Goal: Find specific page/section: Find specific page/section

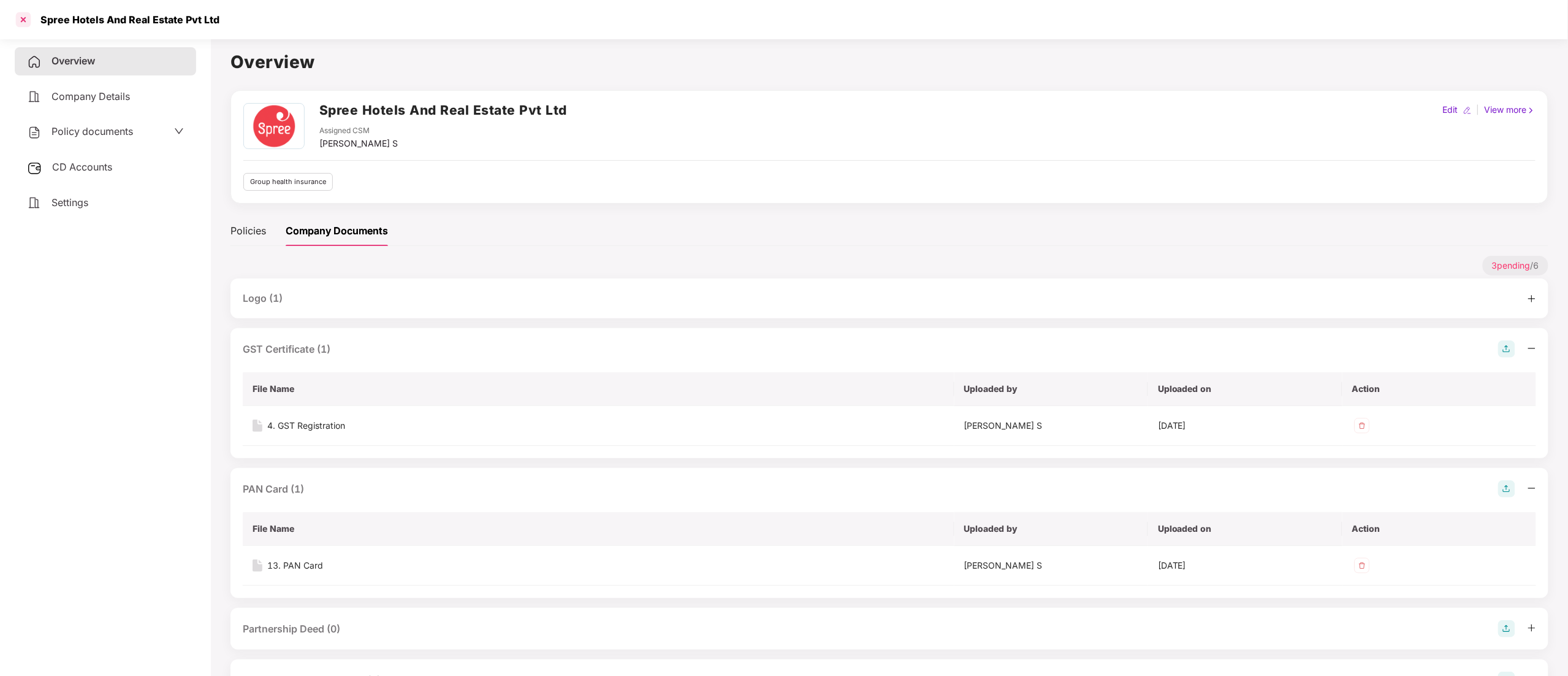
click at [16, 22] on div at bounding box center [23, 20] width 20 height 20
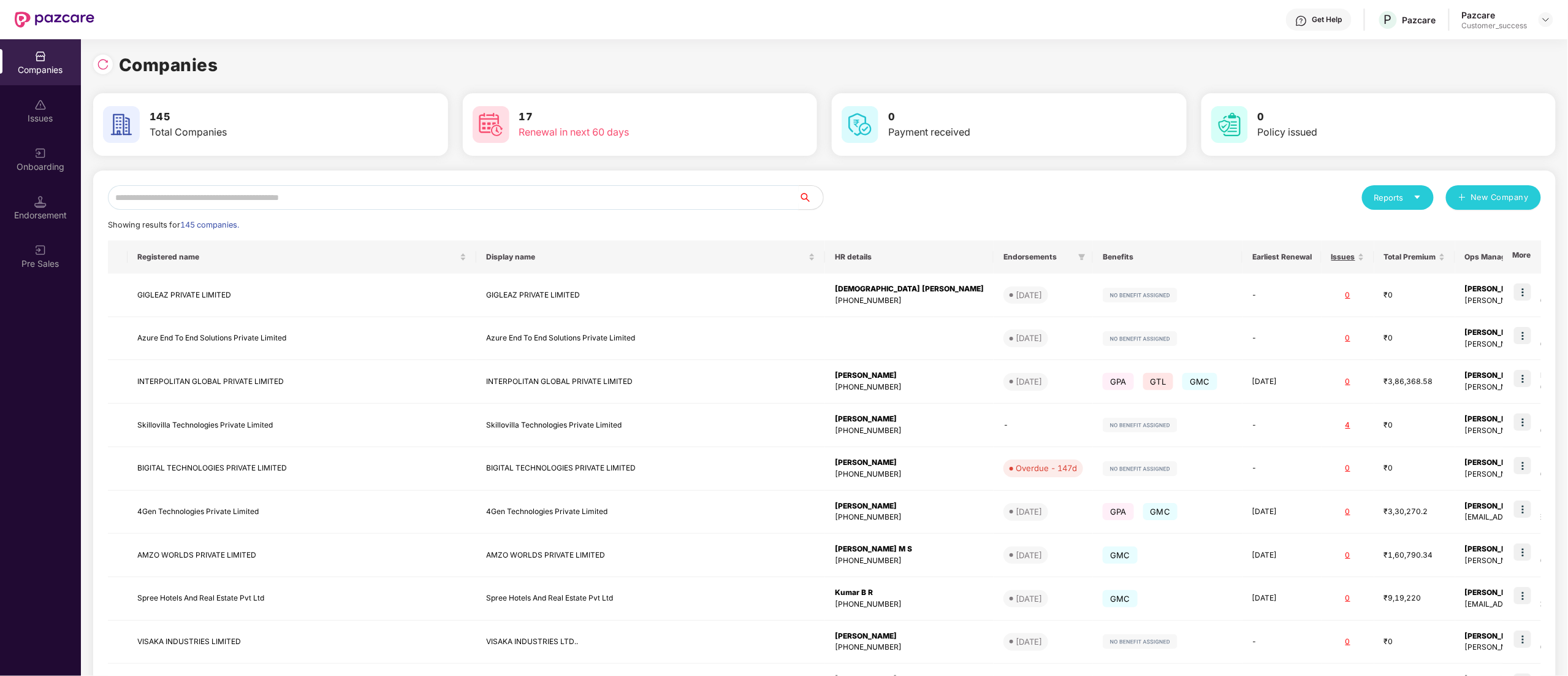
click at [440, 195] on input "text" at bounding box center [453, 197] width 691 height 25
click at [109, 65] on div at bounding box center [103, 64] width 20 height 20
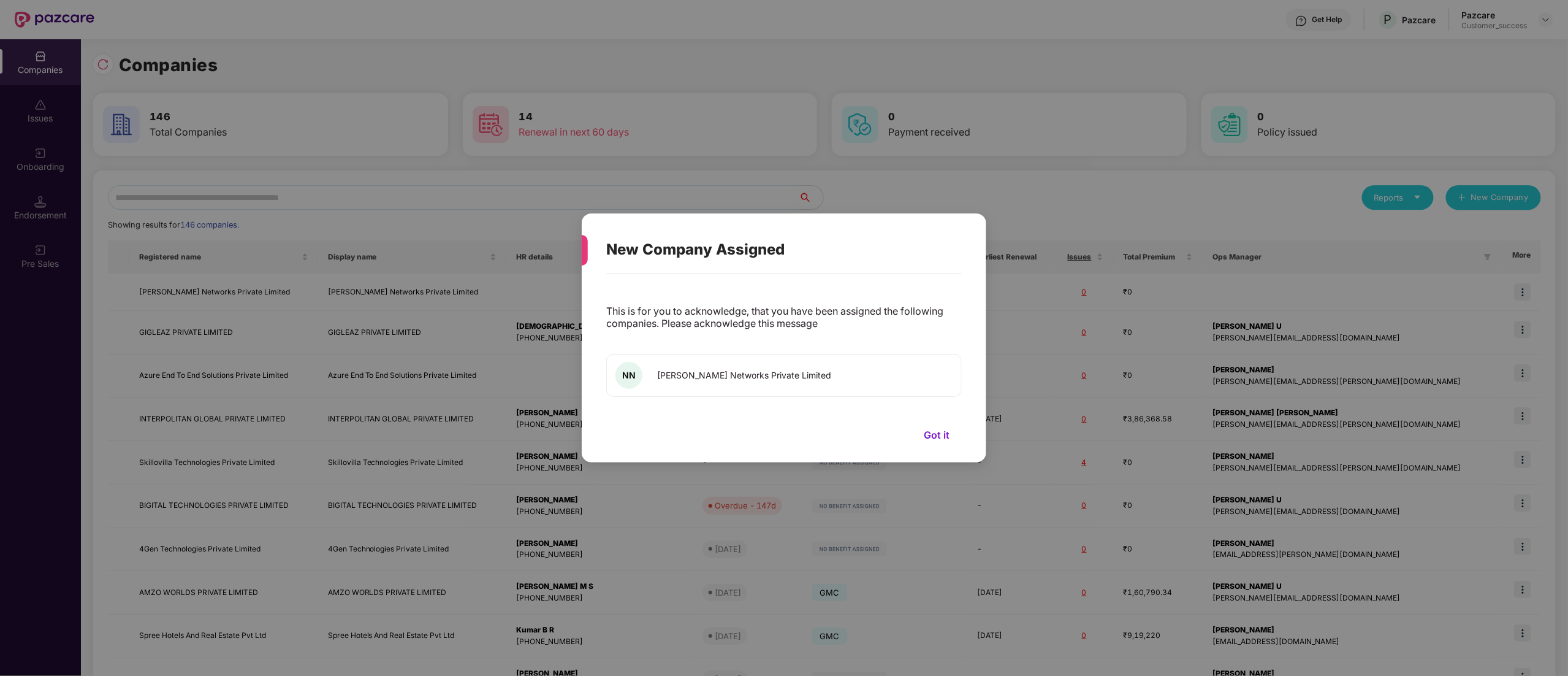
click at [709, 375] on span "[PERSON_NAME] Networks Private Limited" at bounding box center [744, 375] width 174 height 11
click at [939, 434] on button "Got it" at bounding box center [936, 435] width 50 height 19
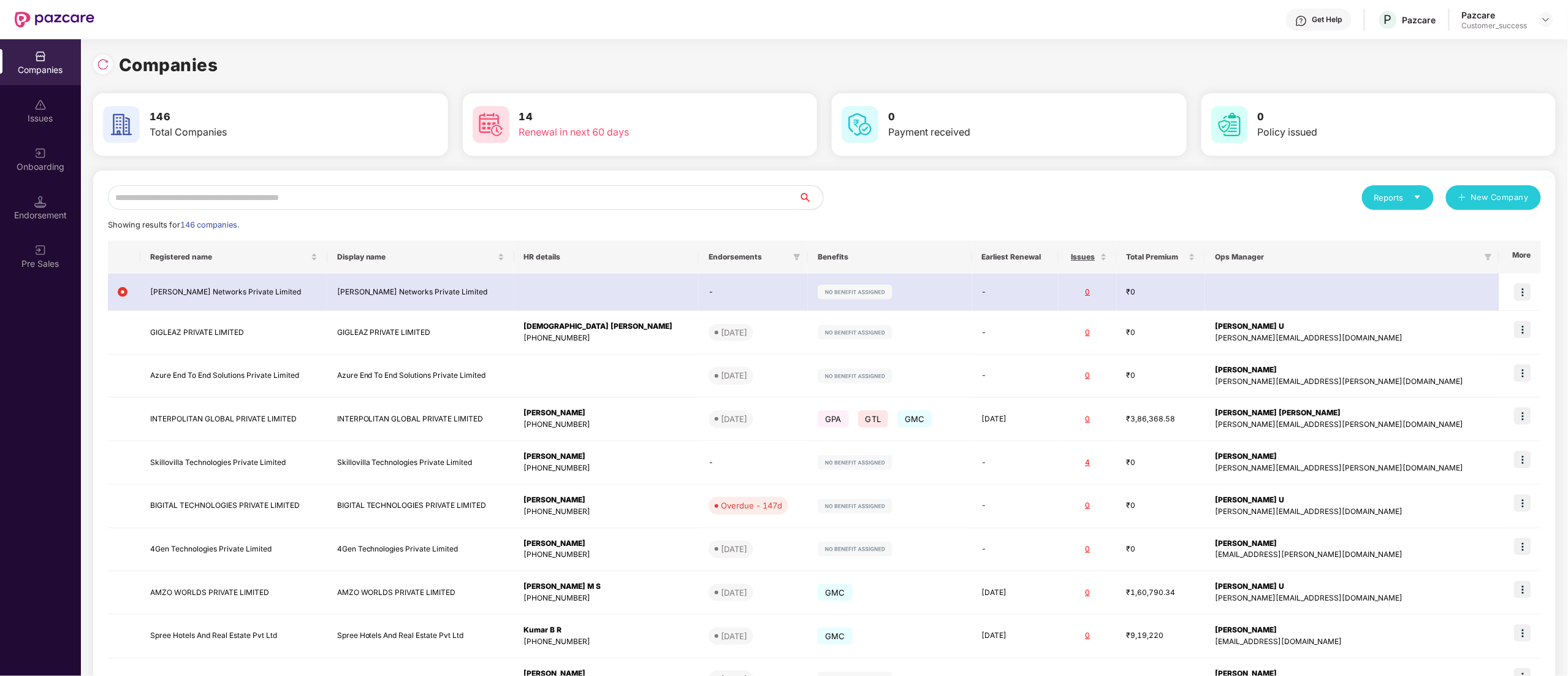
click at [25, 162] on div "Onboarding" at bounding box center [40, 167] width 81 height 12
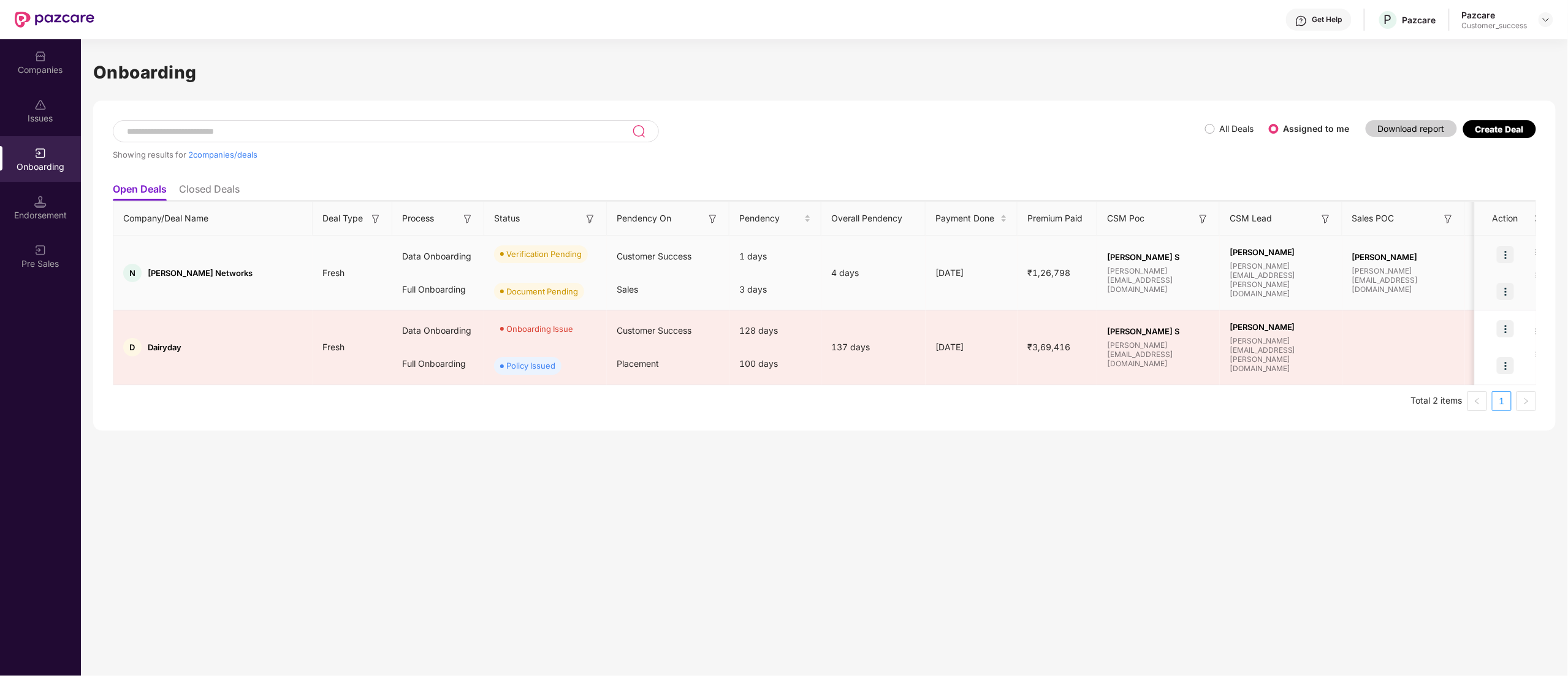
click at [167, 276] on span "[PERSON_NAME] Networks" at bounding box center [200, 273] width 105 height 10
copy span "[PERSON_NAME] Networks"
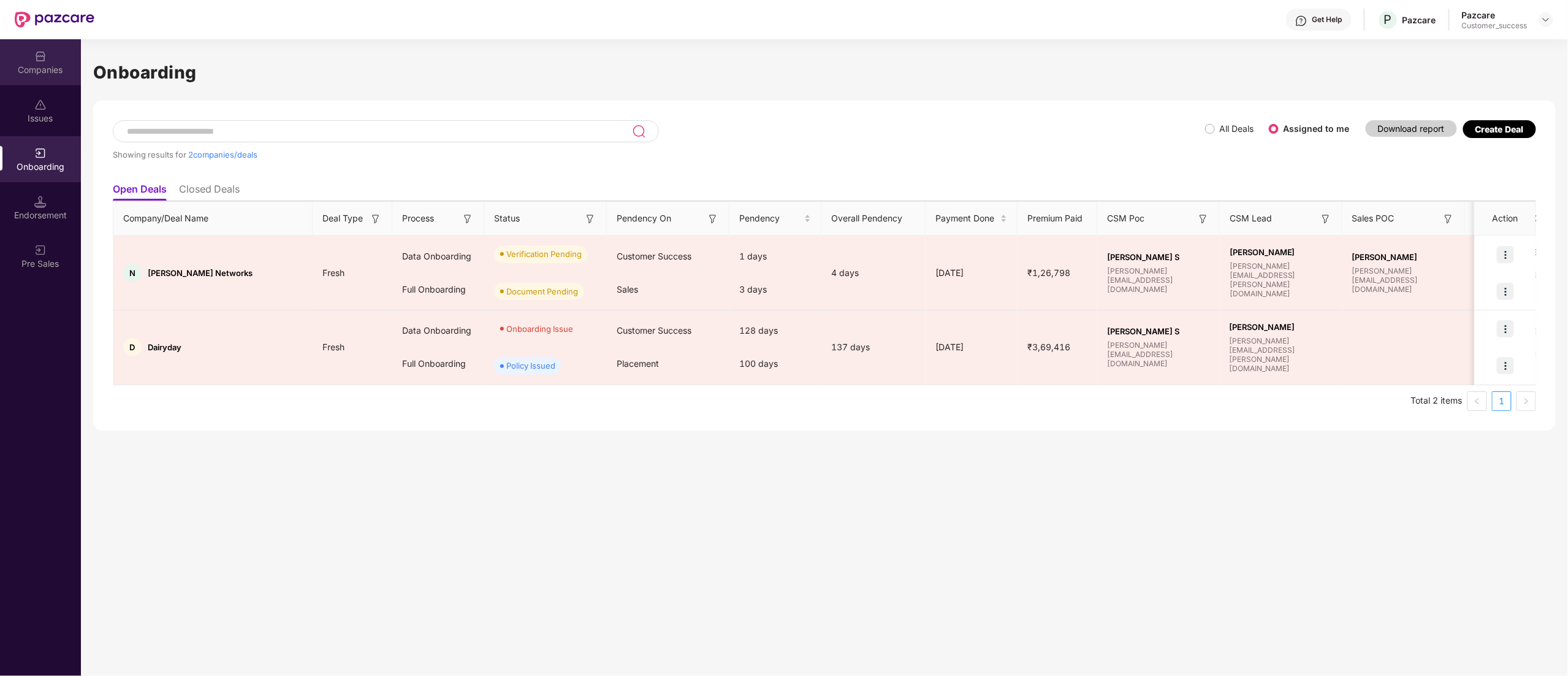
click at [35, 69] on div "Companies" at bounding box center [40, 70] width 81 height 12
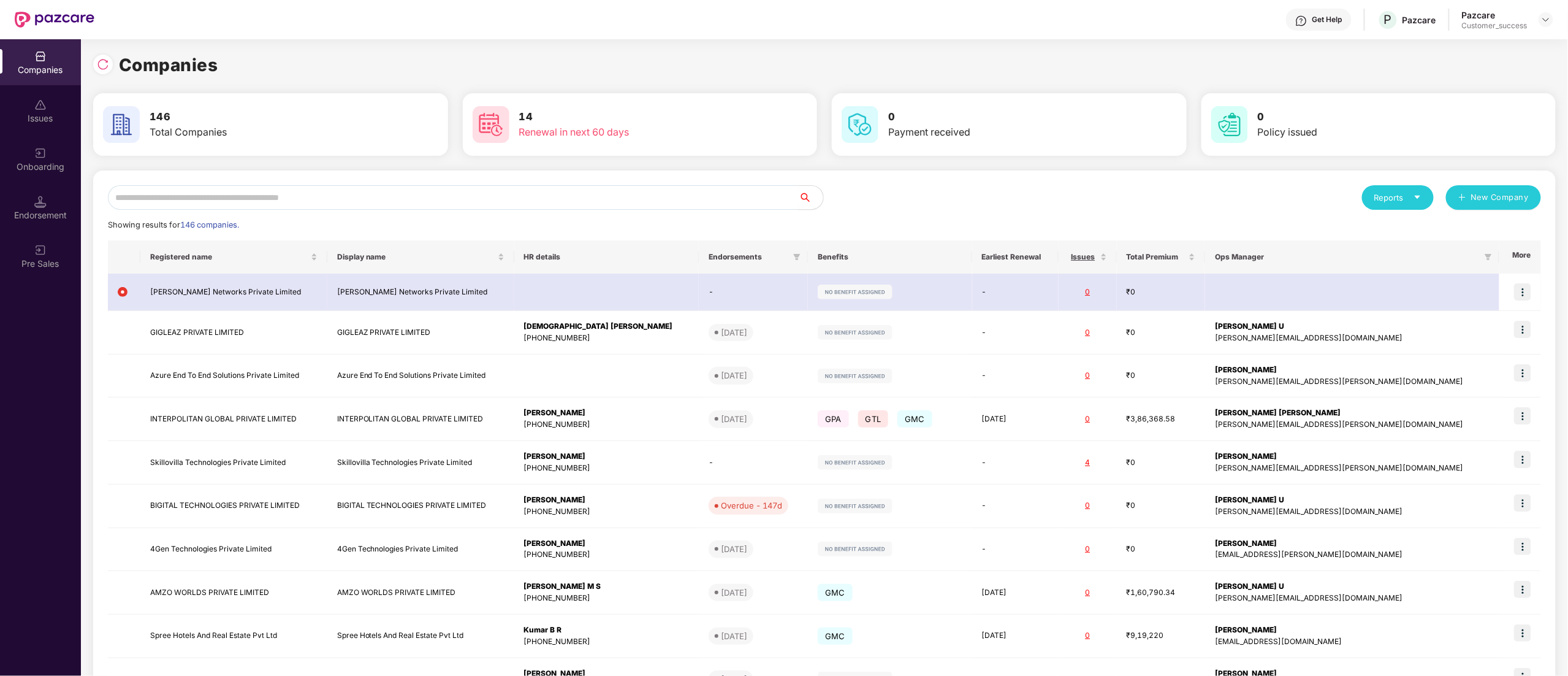
click at [167, 196] on input "text" at bounding box center [453, 197] width 691 height 25
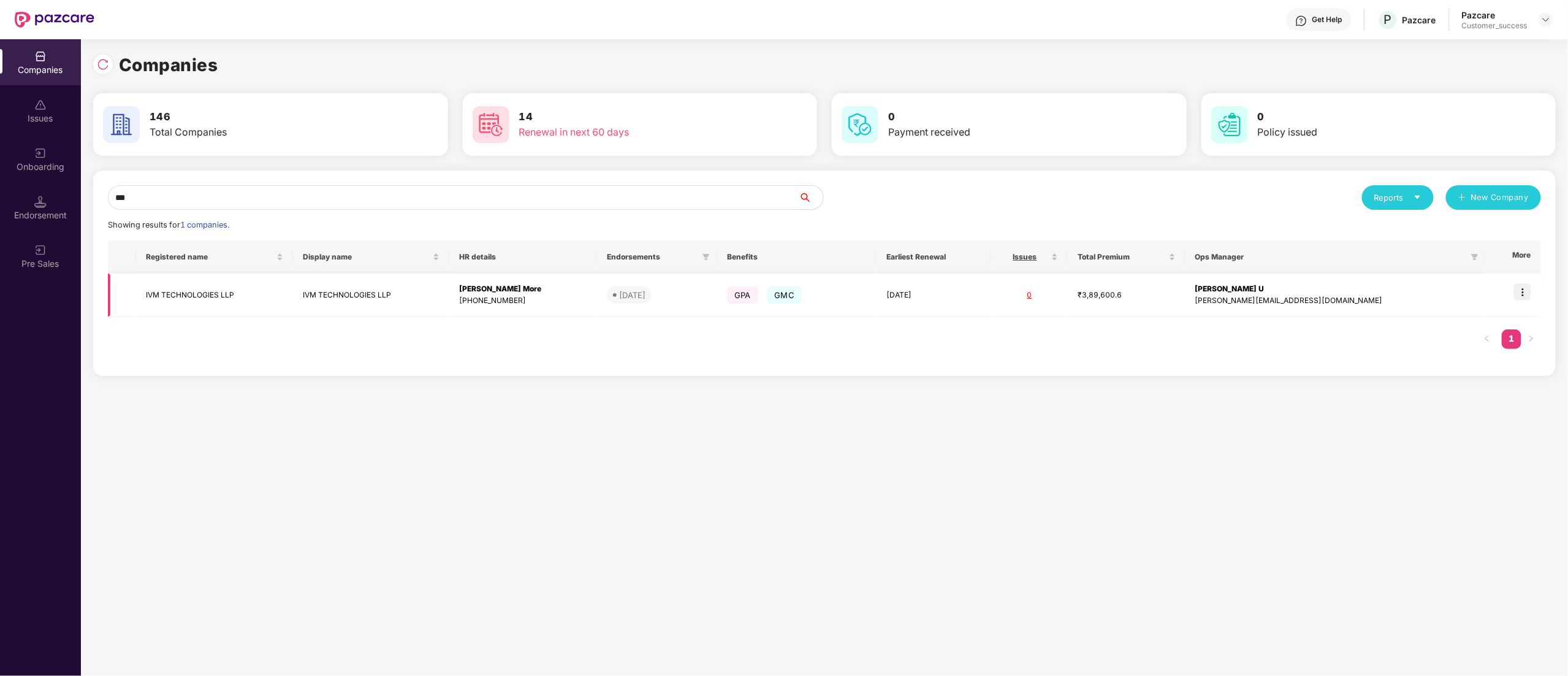
type input "***"
click at [1530, 293] on img at bounding box center [1523, 292] width 17 height 17
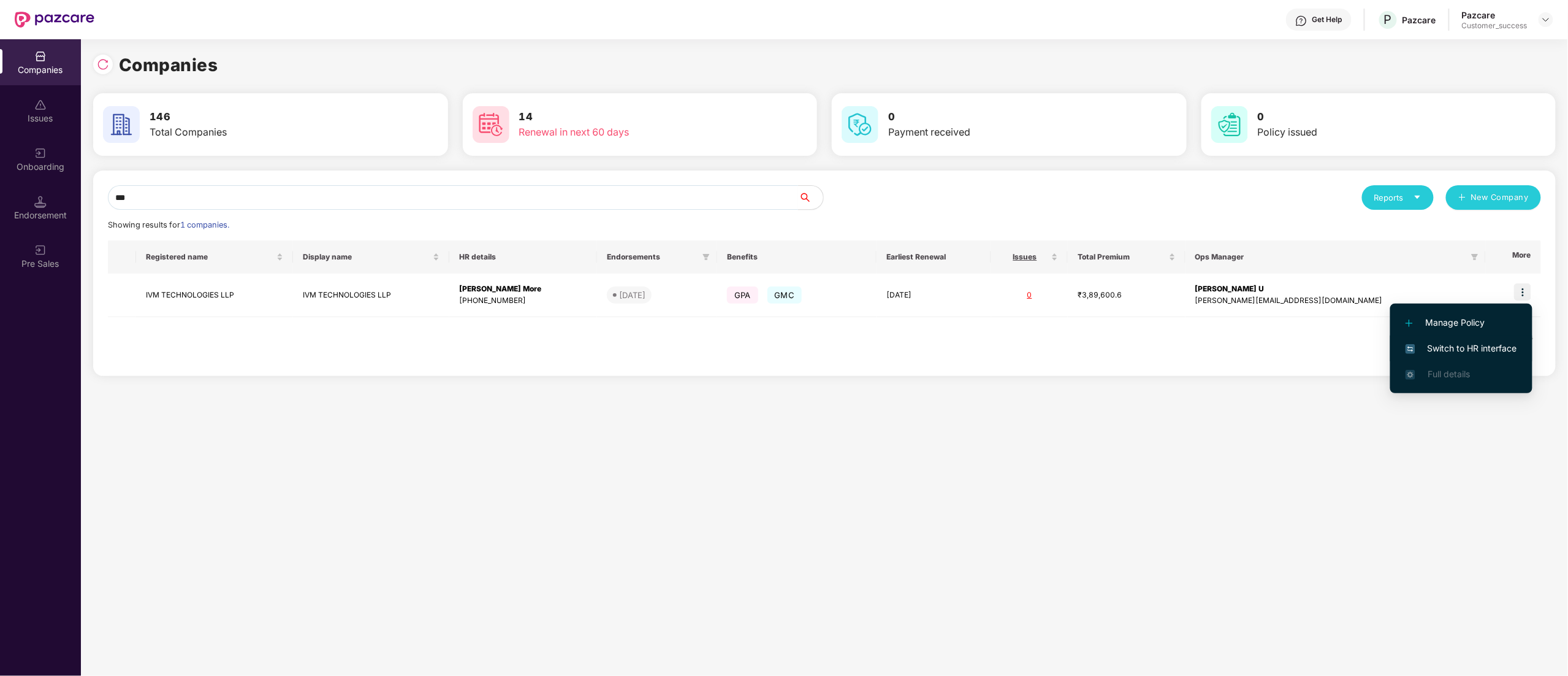
click at [1451, 342] on span "Switch to HR interface" at bounding box center [1462, 348] width 111 height 14
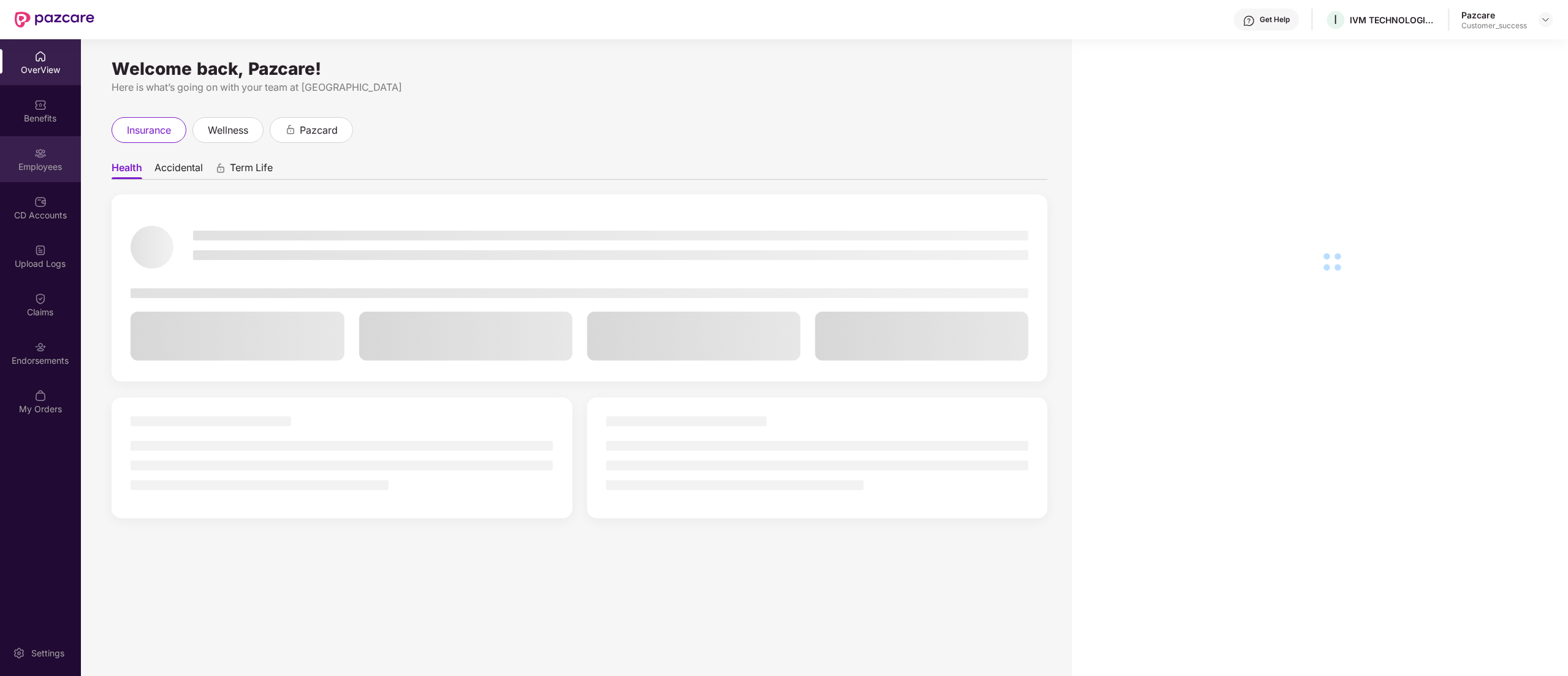
click at [33, 158] on div "Employees" at bounding box center [40, 159] width 81 height 46
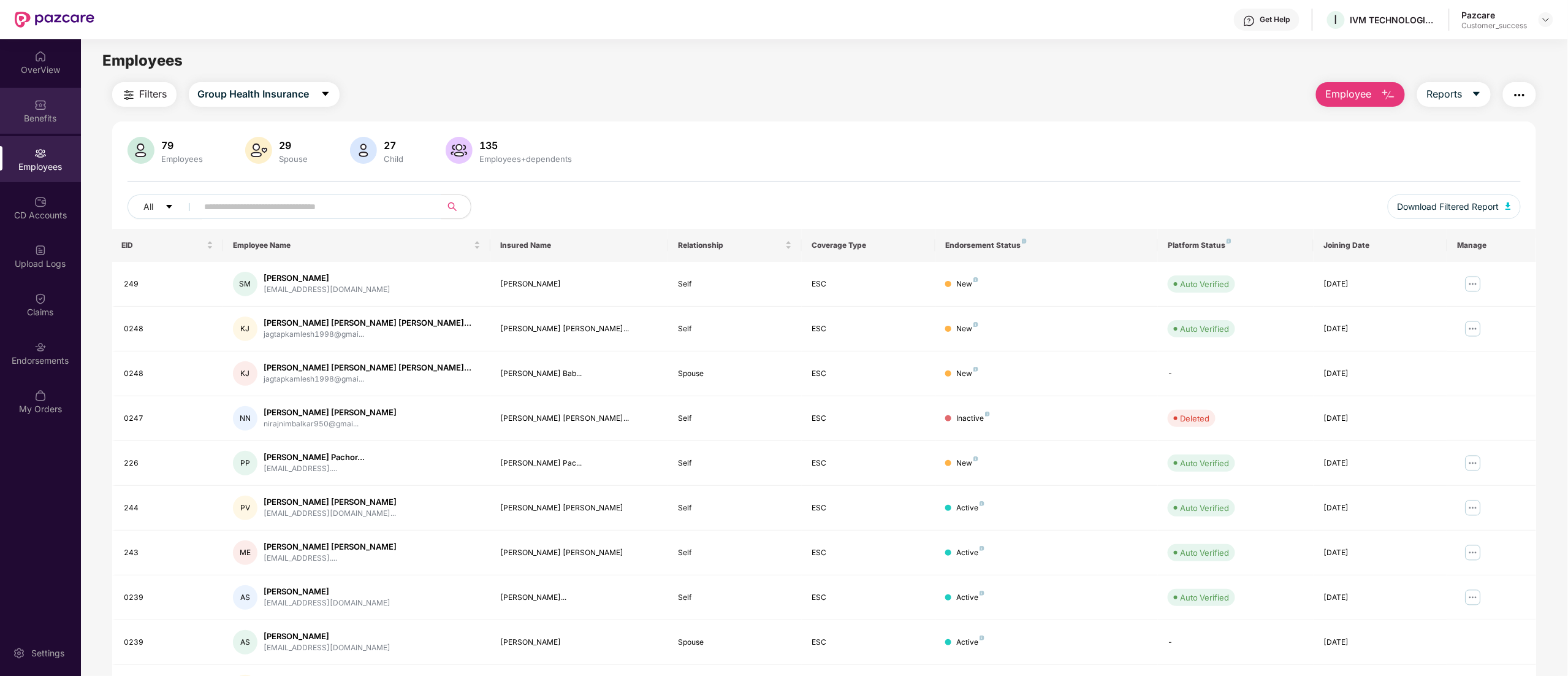
click at [35, 112] on div "Benefits" at bounding box center [40, 118] width 81 height 12
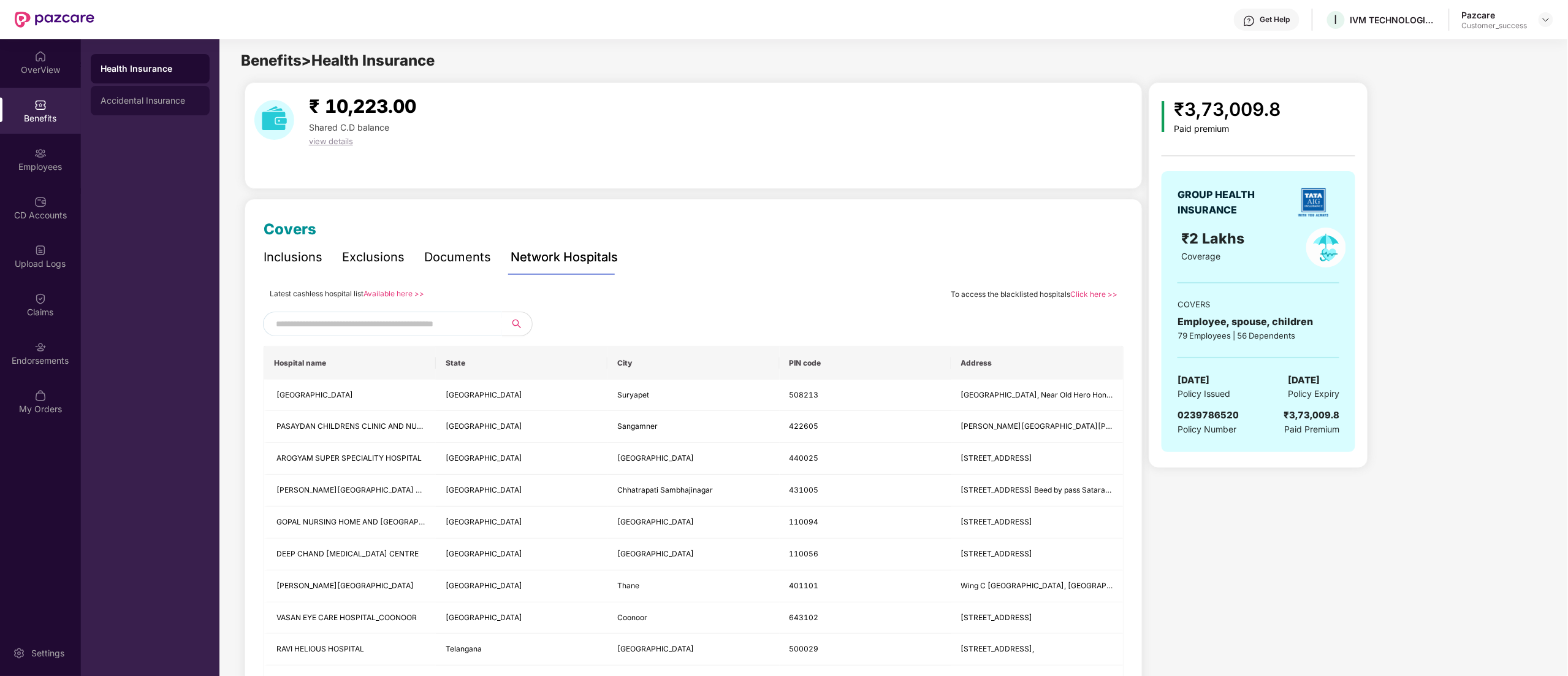
click at [164, 100] on div "Accidental Insurance" at bounding box center [150, 101] width 100 height 10
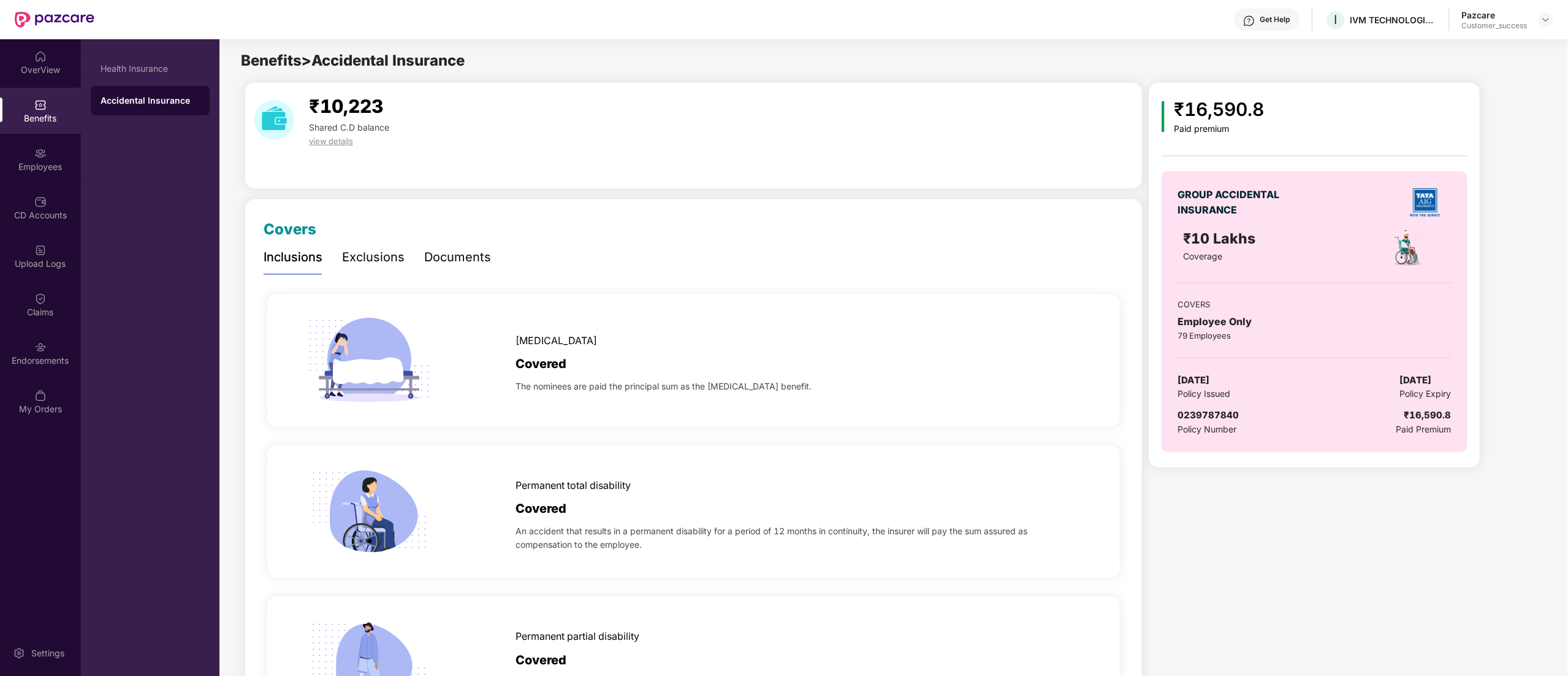
click at [467, 268] on div "Documents" at bounding box center [458, 257] width 67 height 34
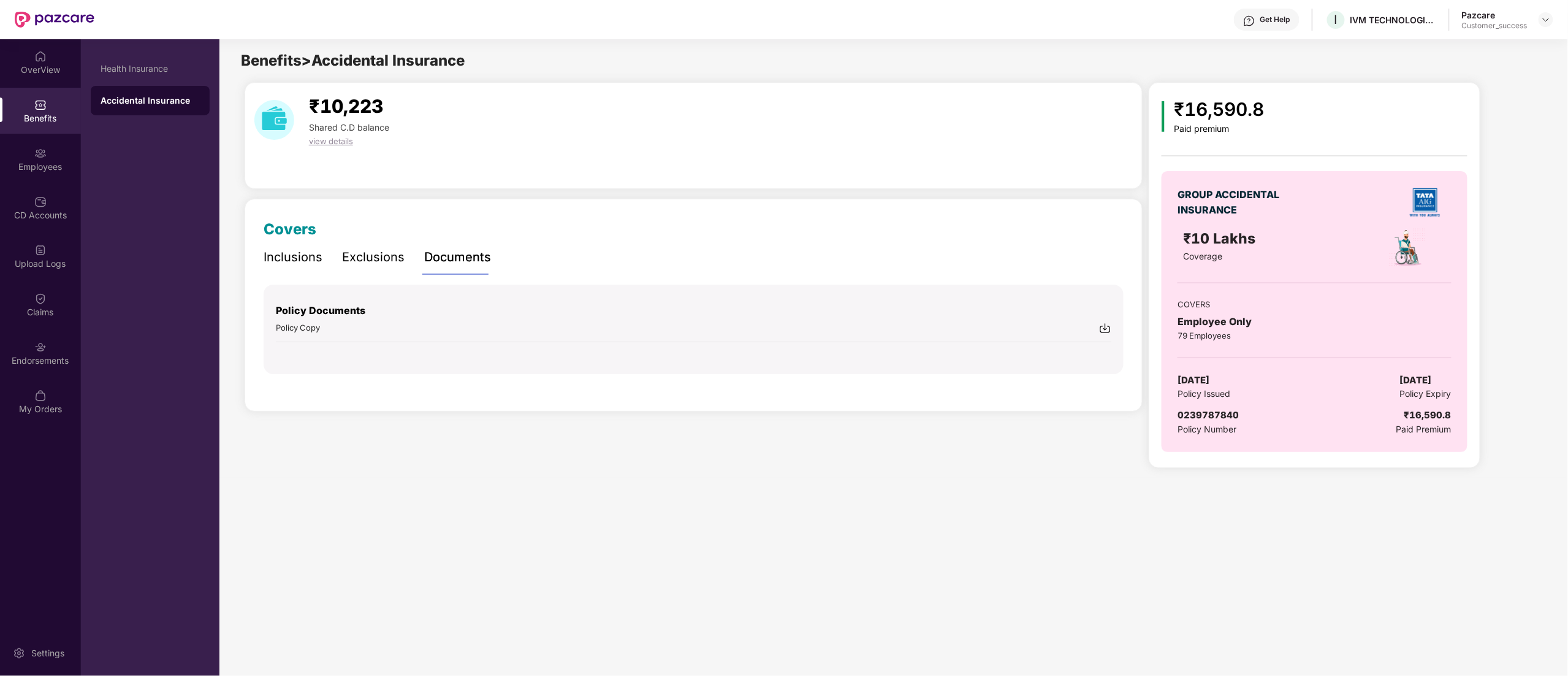
click at [1104, 330] on img at bounding box center [1106, 328] width 12 height 12
click at [54, 167] on div "Employees" at bounding box center [40, 167] width 81 height 12
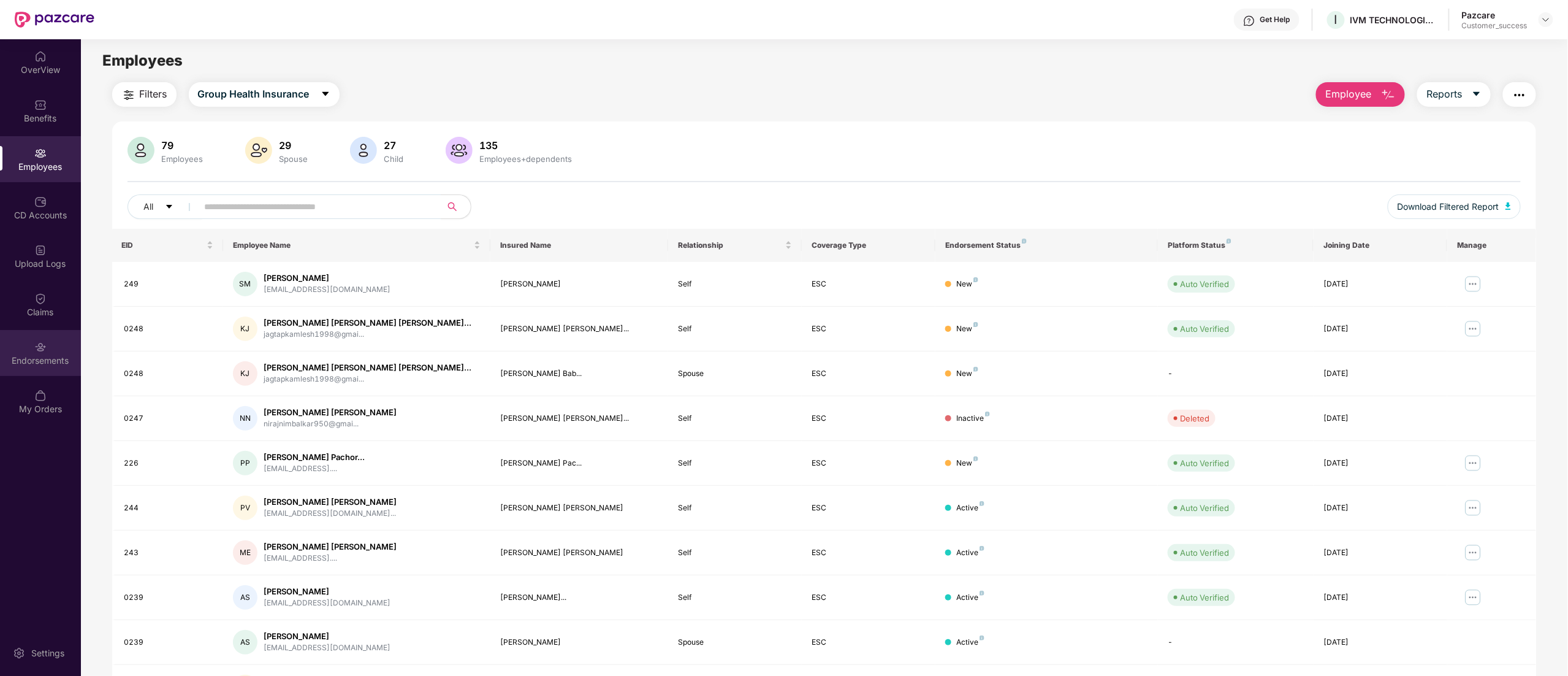
click at [35, 354] on div "Endorsements" at bounding box center [40, 361] width 81 height 12
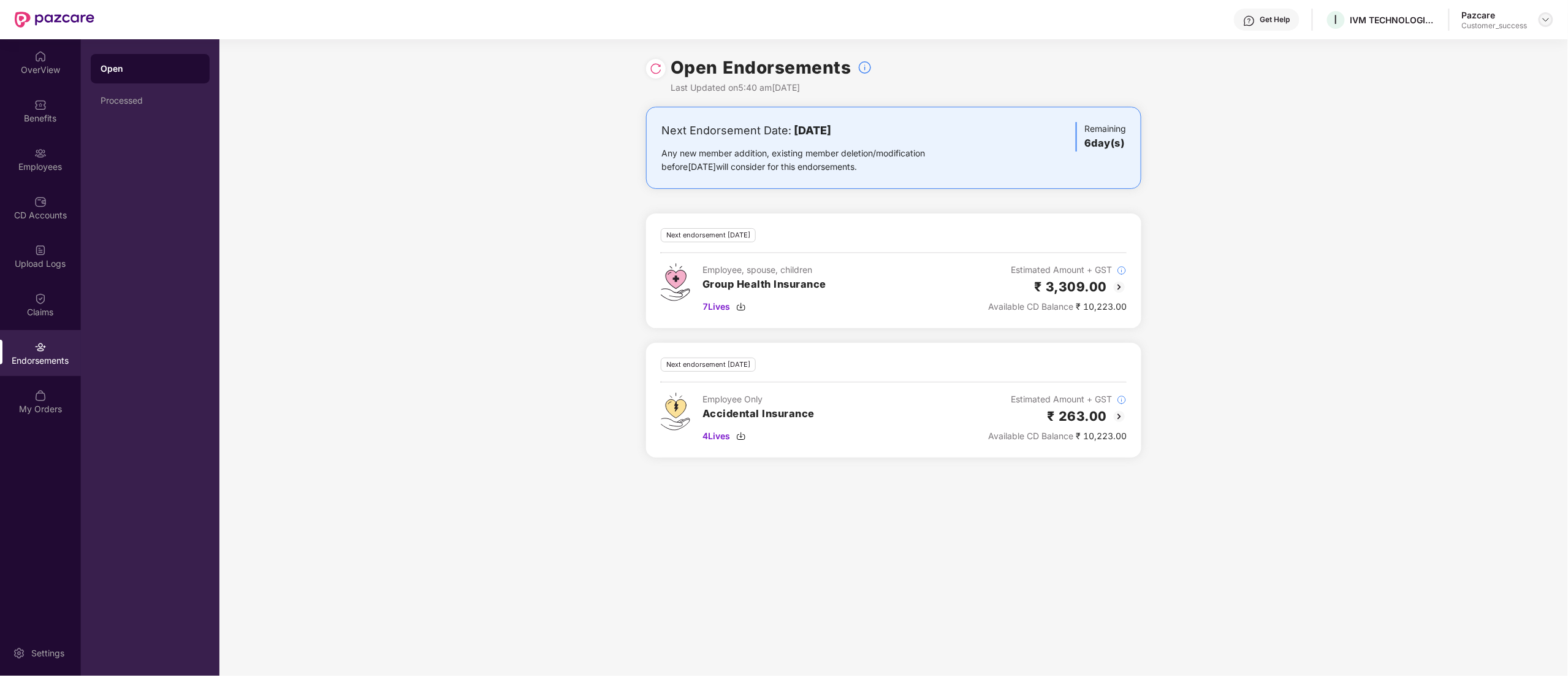
click at [1546, 20] on img at bounding box center [1546, 20] width 10 height 10
click at [1474, 38] on div "Switch to partner view" at bounding box center [1489, 48] width 160 height 24
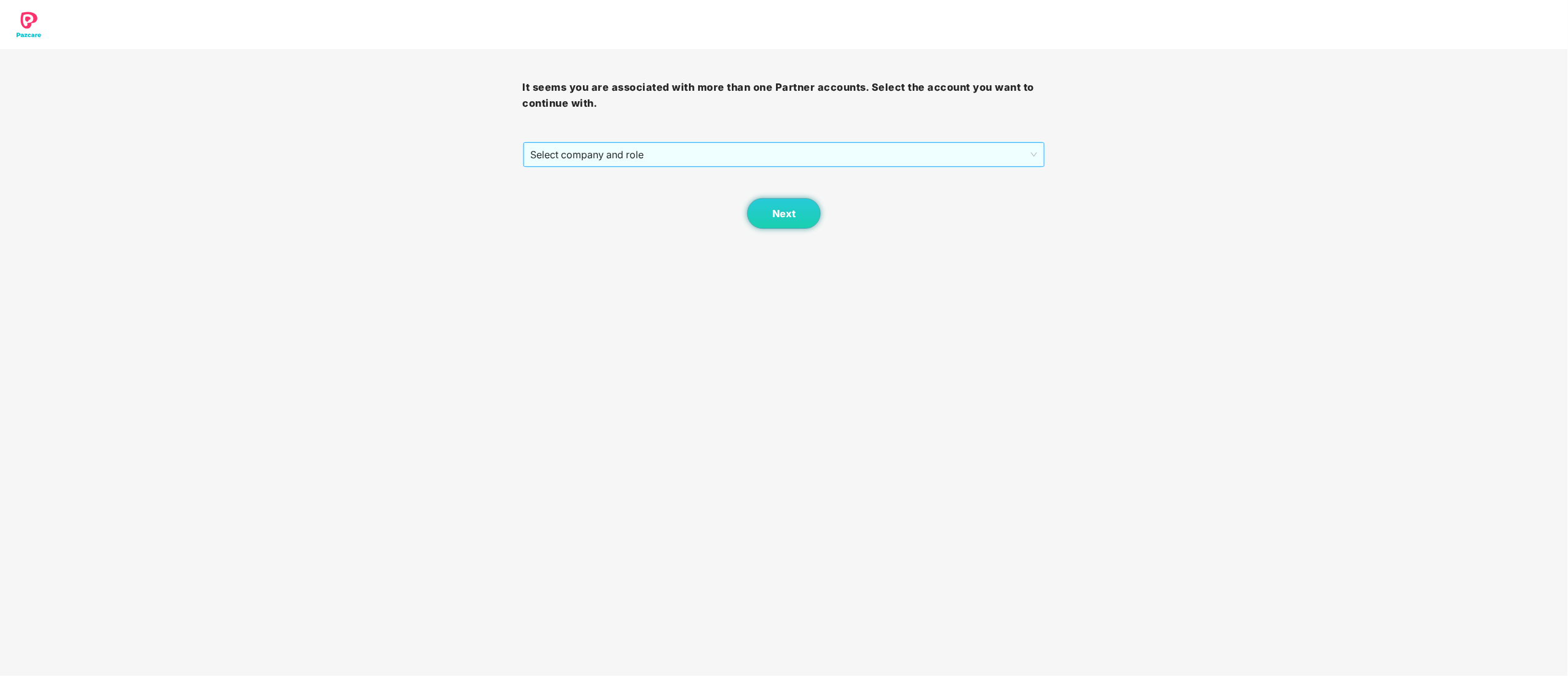
click at [620, 154] on span "Select company and role" at bounding box center [785, 155] width 507 height 24
click at [595, 192] on div "Pazcare - CUSTOMER_SUCCESS" at bounding box center [785, 199] width 508 height 14
click at [783, 223] on button "Next" at bounding box center [784, 213] width 74 height 31
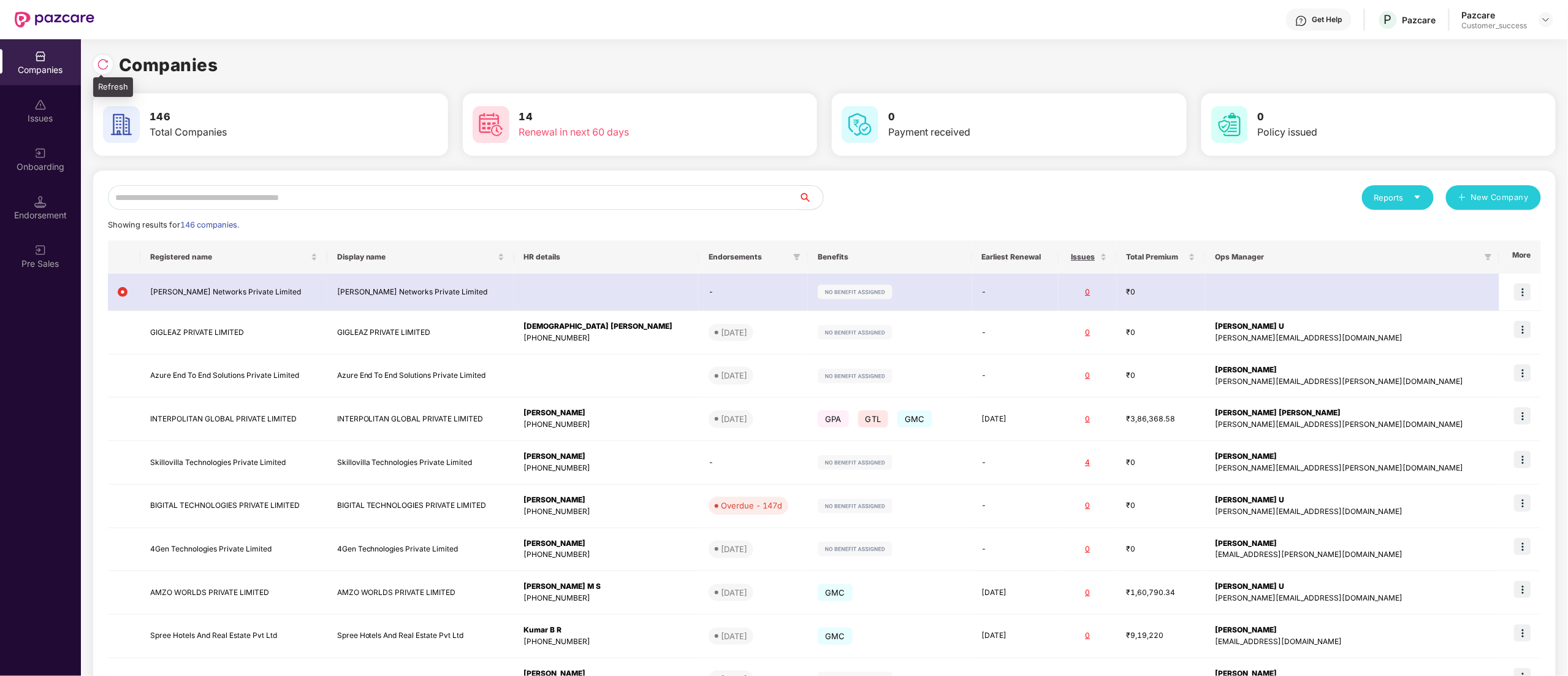
click at [107, 61] on img at bounding box center [103, 64] width 12 height 12
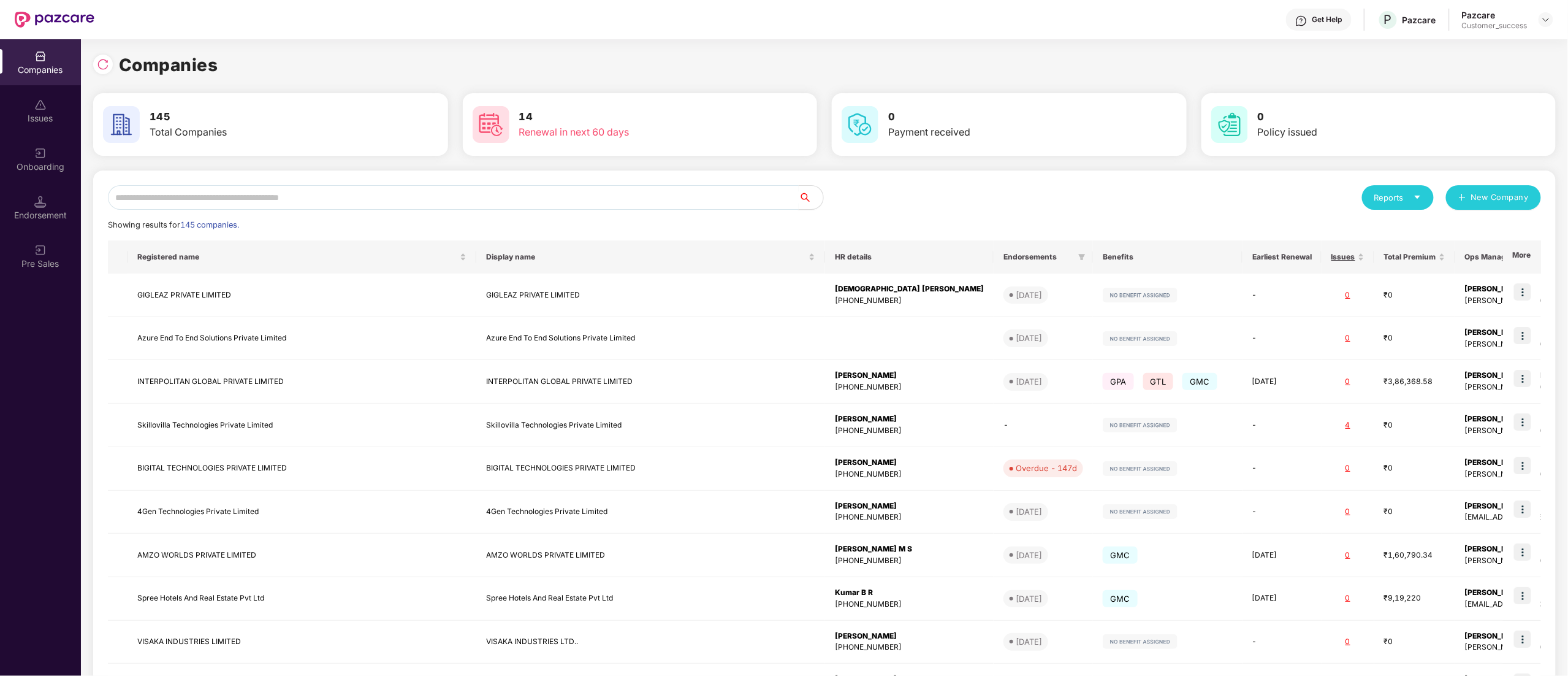
click at [216, 198] on input "text" at bounding box center [453, 197] width 691 height 25
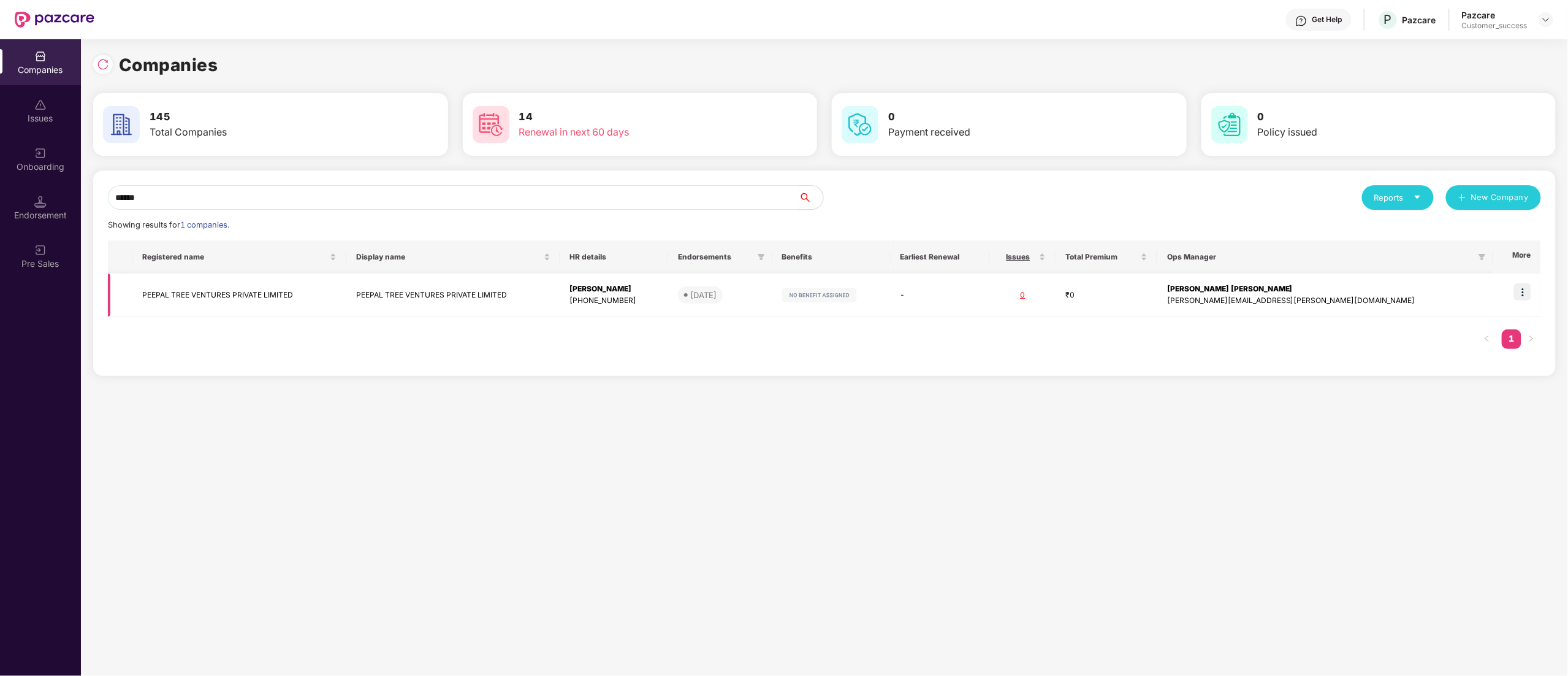
type input "******"
click at [175, 304] on td "PEEPAL TREE VENTURES PRIVATE LIMITED" at bounding box center [239, 295] width 214 height 43
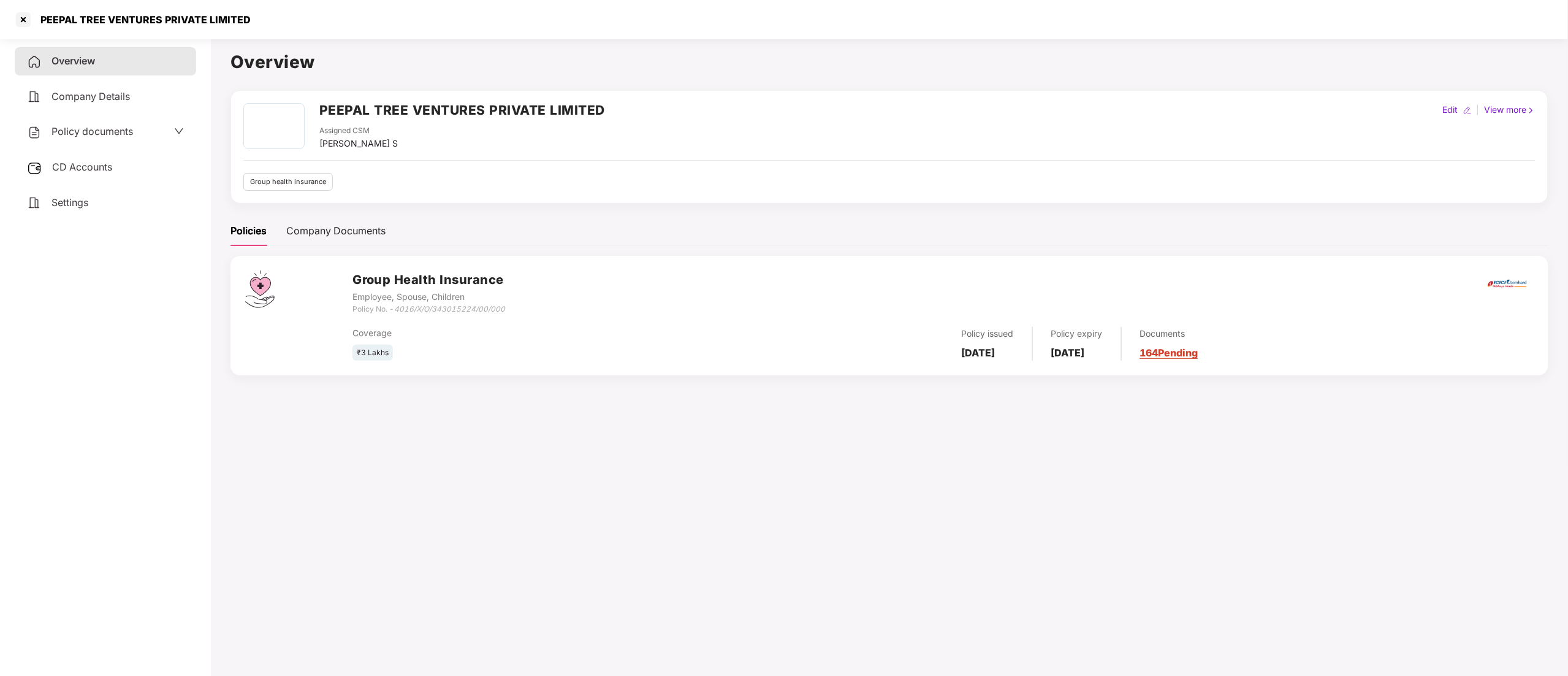
click at [312, 215] on div "PEEPAL TREE VENTURES PRIVATE LIMITED Assigned CSM [PERSON_NAME] S Edit | View m…" at bounding box center [890, 240] width 1318 height 300
click at [309, 231] on div "Company Documents" at bounding box center [336, 231] width 100 height 15
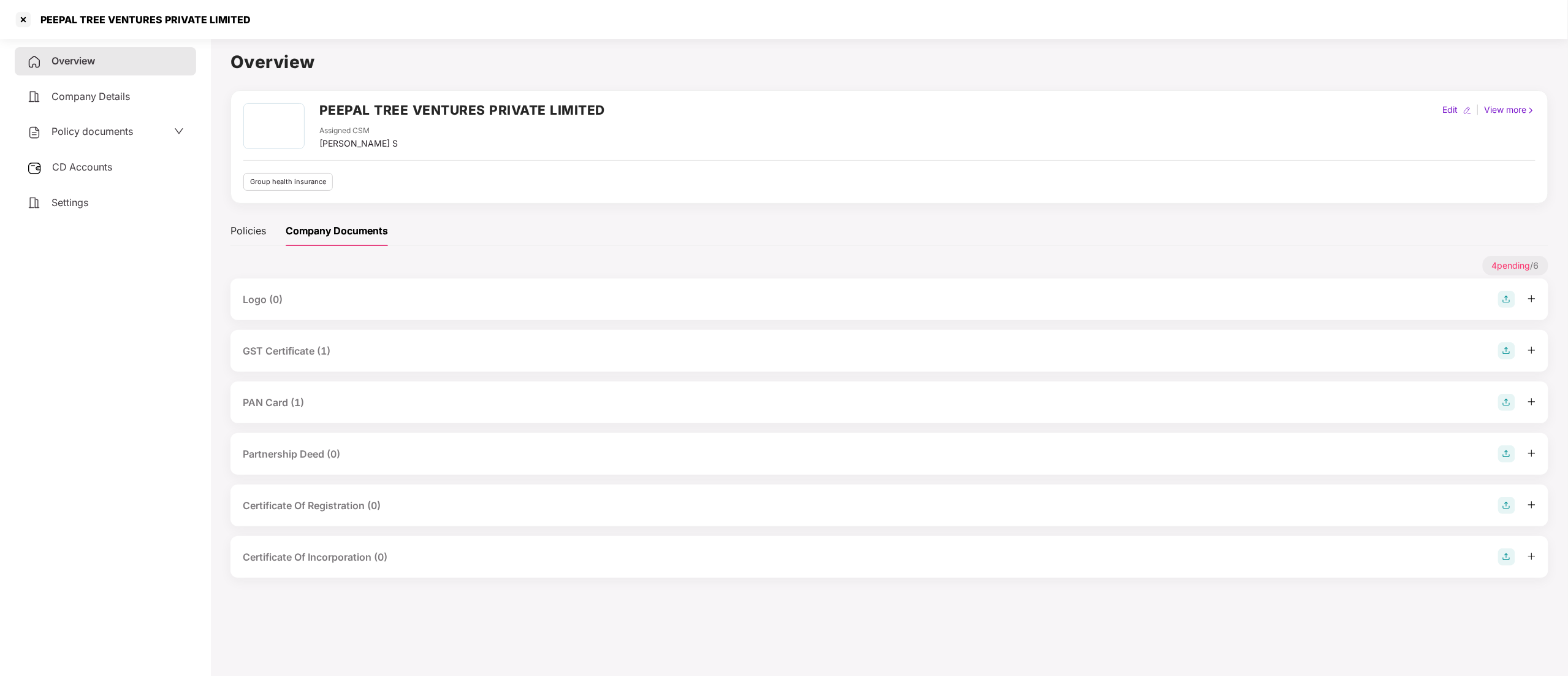
click at [294, 352] on div "GST Certificate (1)" at bounding box center [287, 351] width 88 height 15
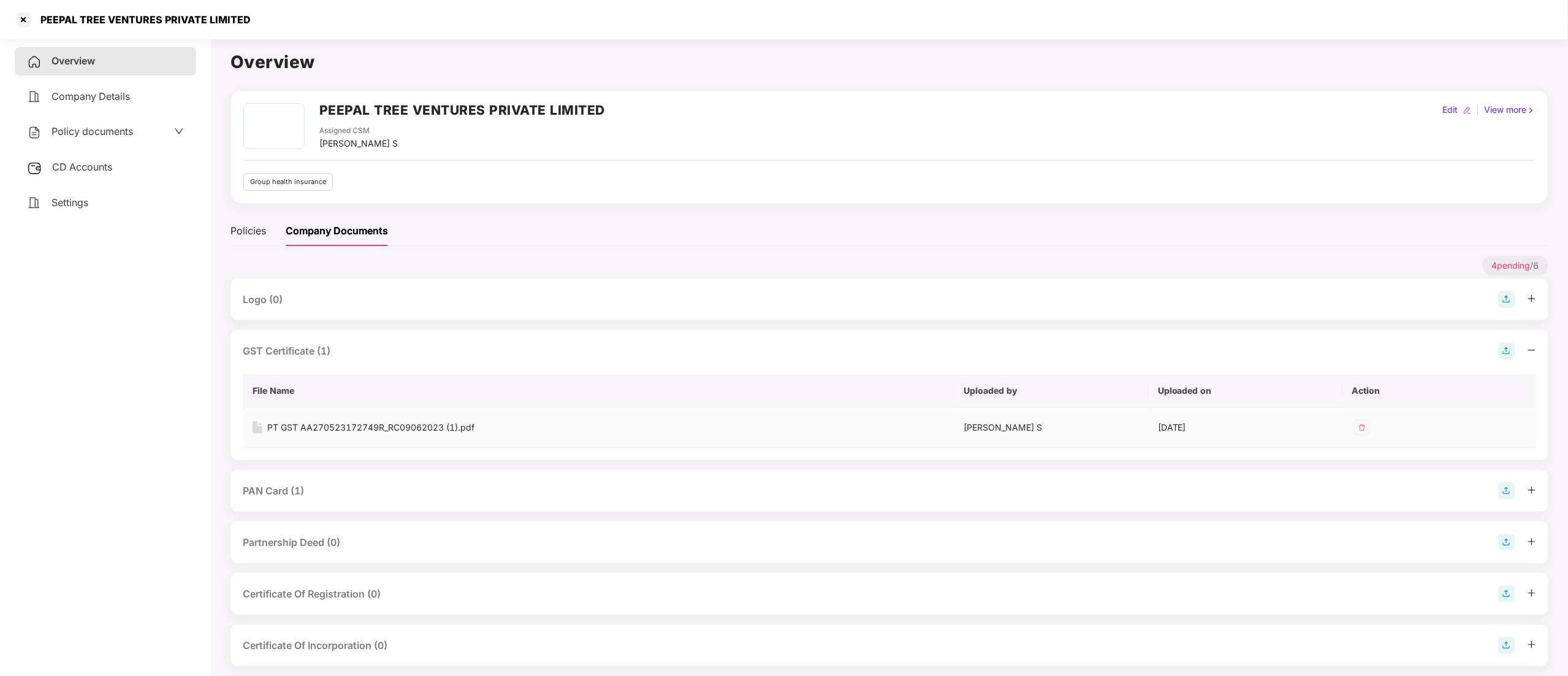
click at [313, 429] on div "PT GST AA270523172749R_RC09062023 (1).pdf" at bounding box center [370, 427] width 207 height 14
click at [283, 490] on div "PAN Card (1)" at bounding box center [273, 490] width 61 height 15
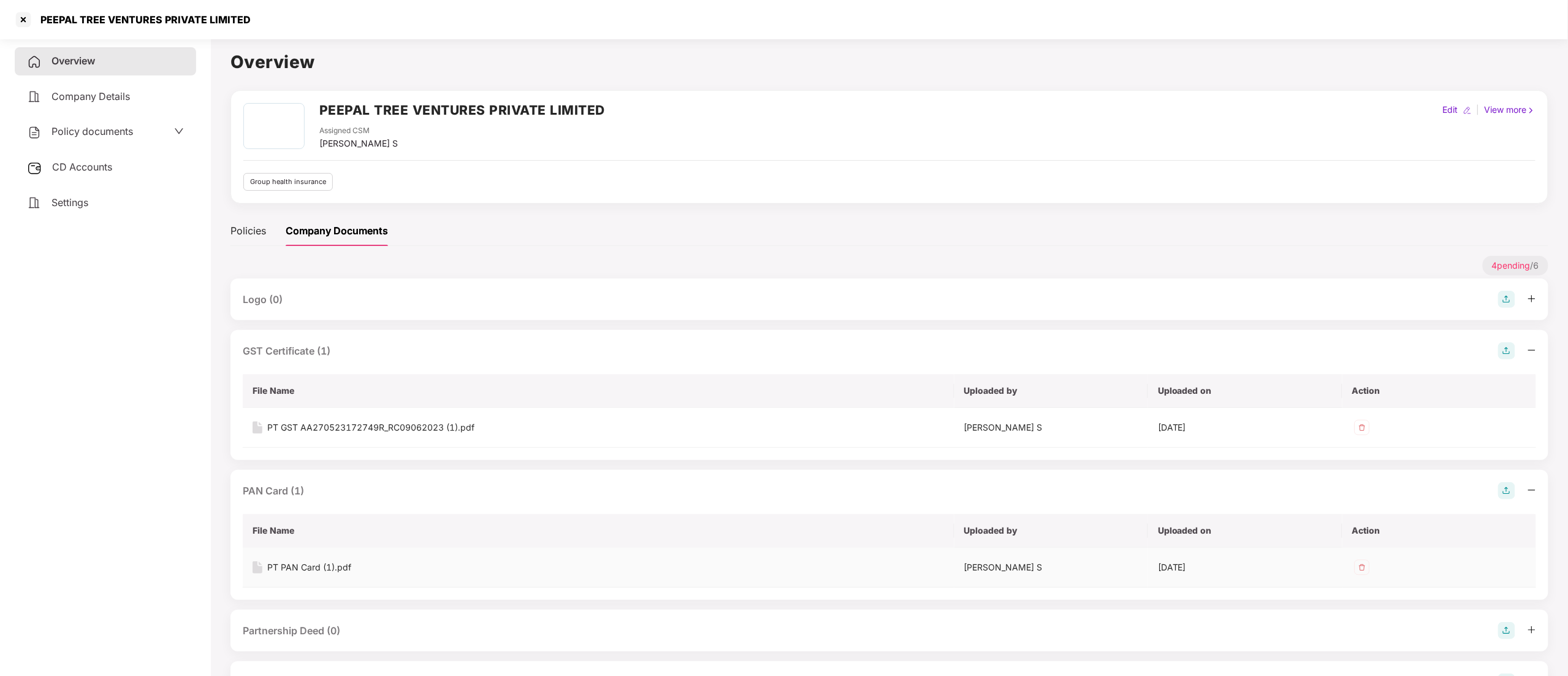
click at [294, 565] on div "PT PAN Card (1).pdf" at bounding box center [309, 567] width 84 height 14
click at [22, 19] on div at bounding box center [23, 20] width 20 height 20
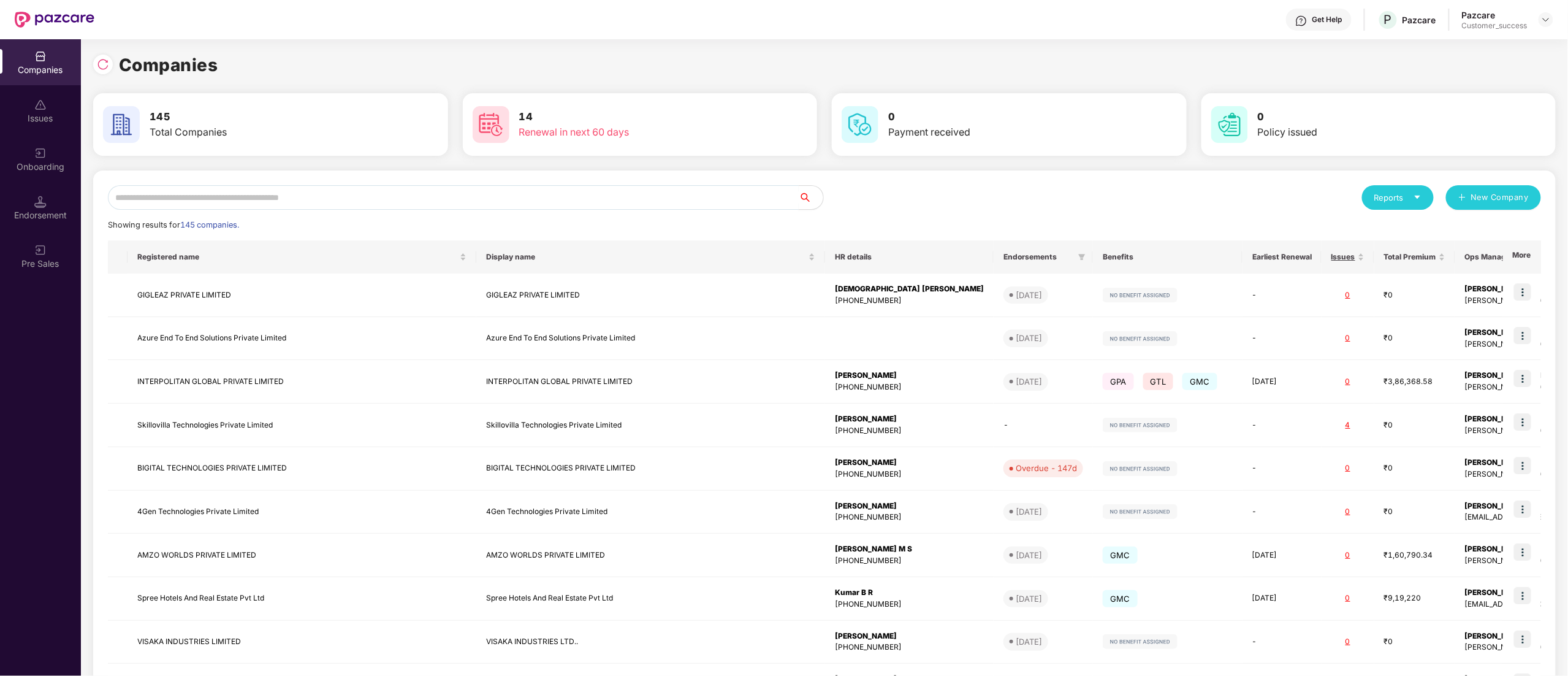
click at [200, 194] on input "text" at bounding box center [453, 197] width 691 height 25
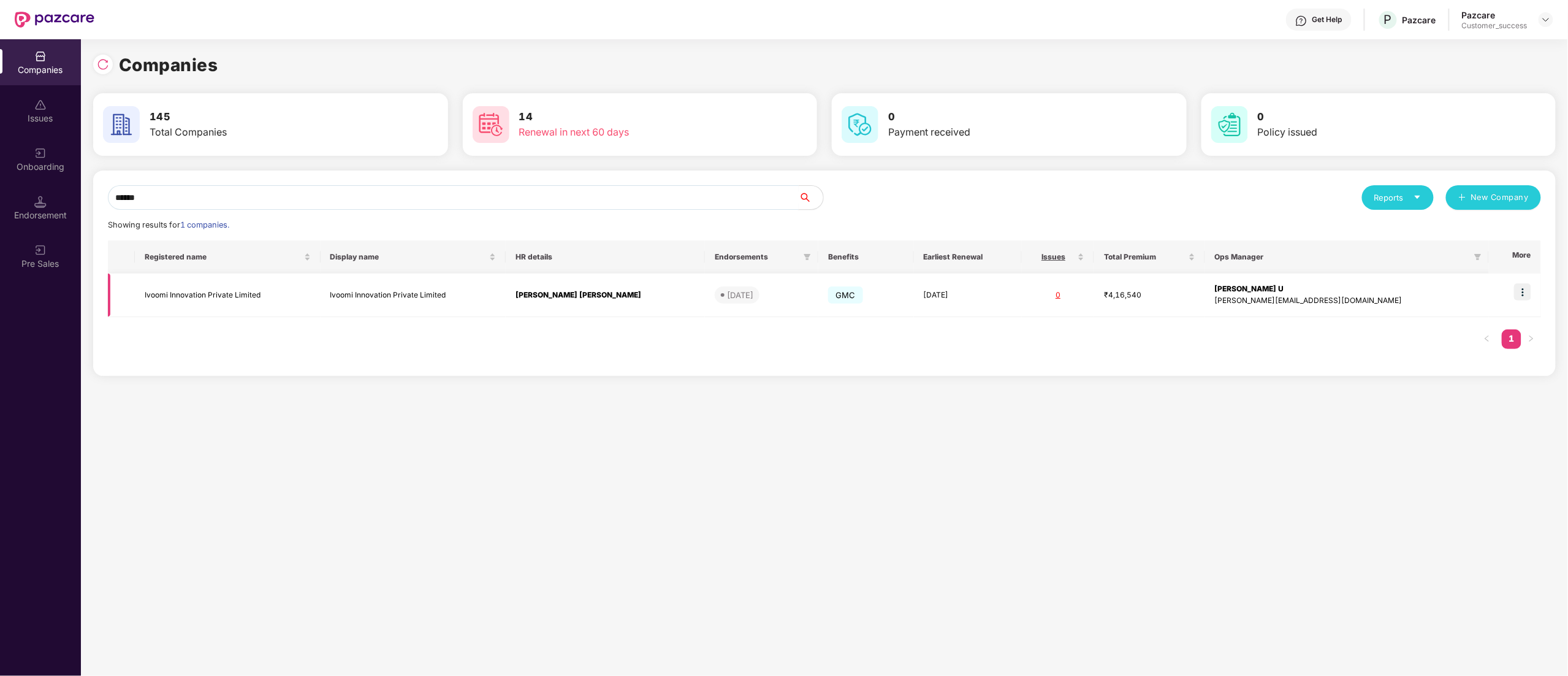
type input "******"
click at [1523, 292] on img at bounding box center [1523, 292] width 17 height 17
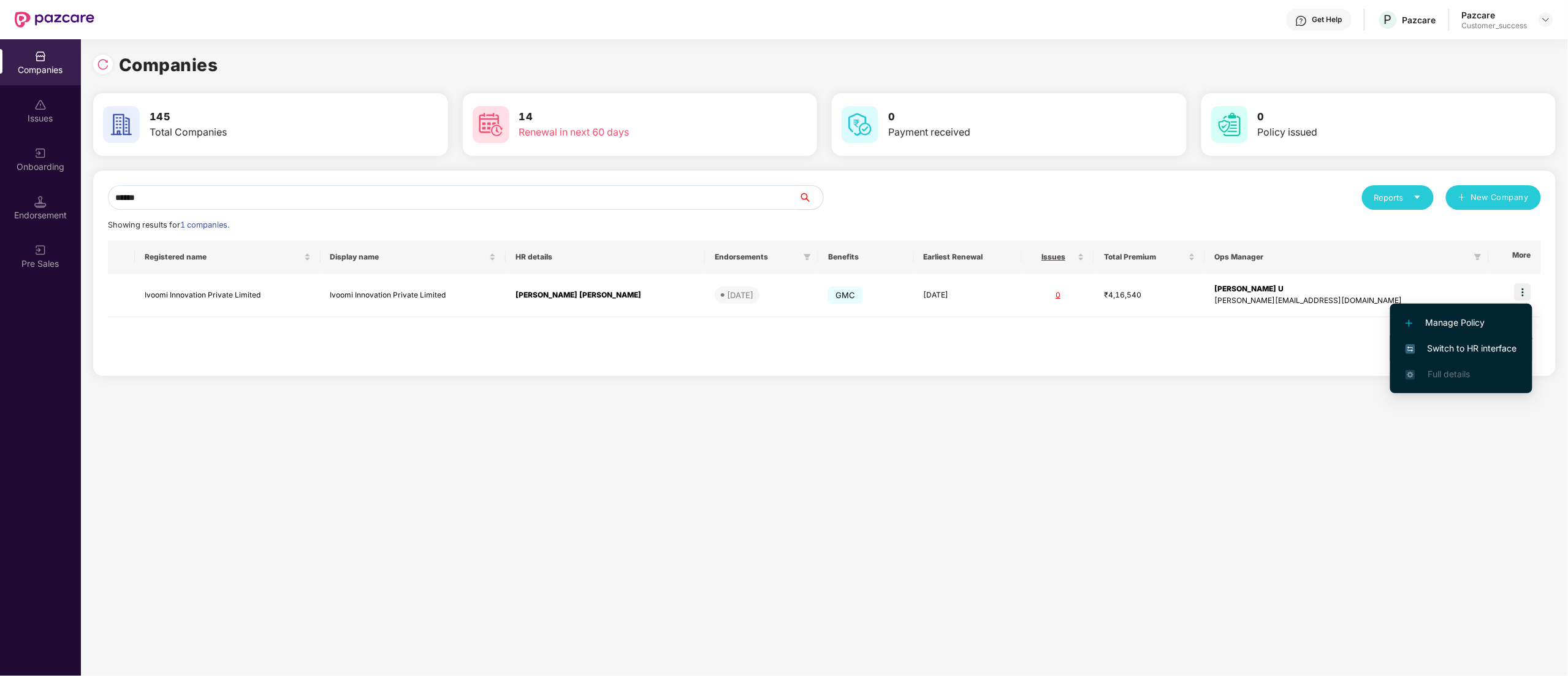
click at [1485, 340] on li "Switch to HR interface" at bounding box center [1462, 348] width 142 height 26
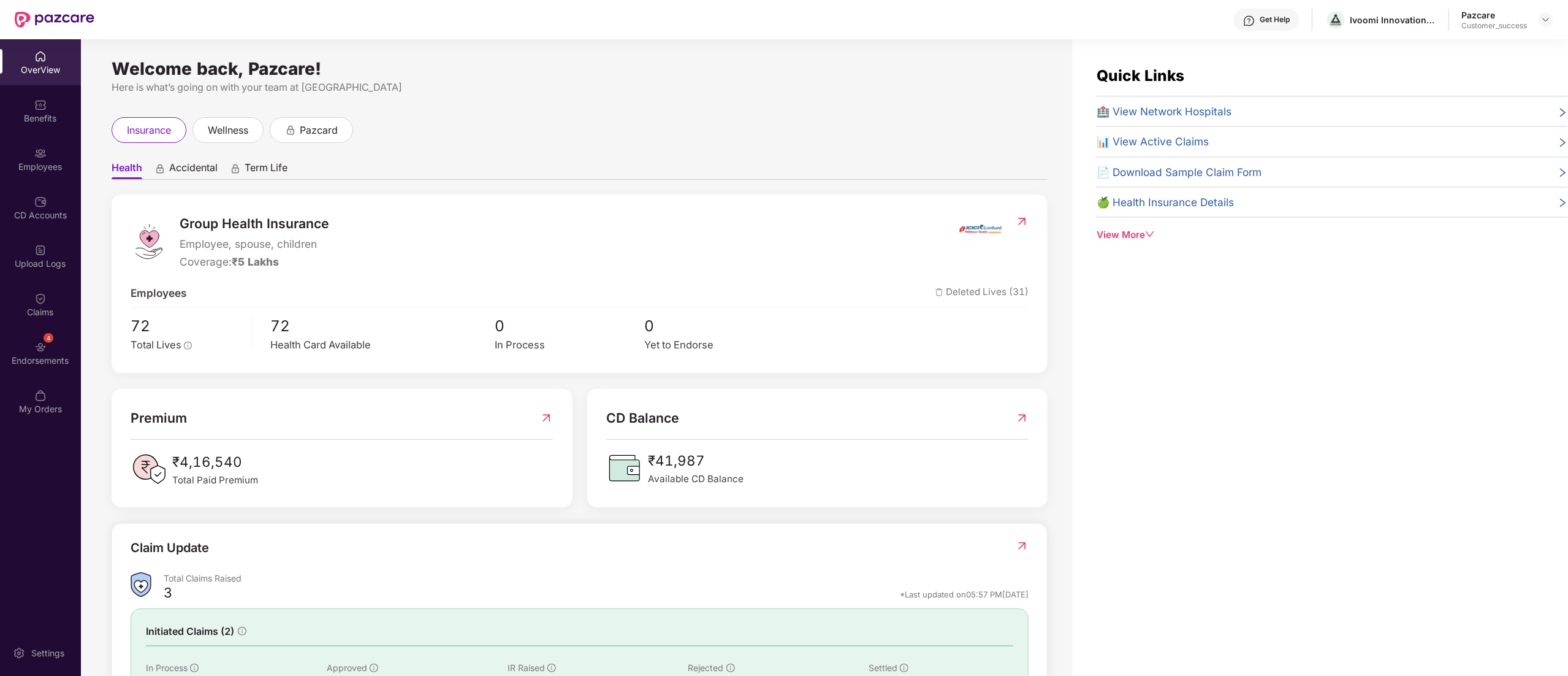
click at [25, 155] on div "Employees" at bounding box center [40, 159] width 81 height 46
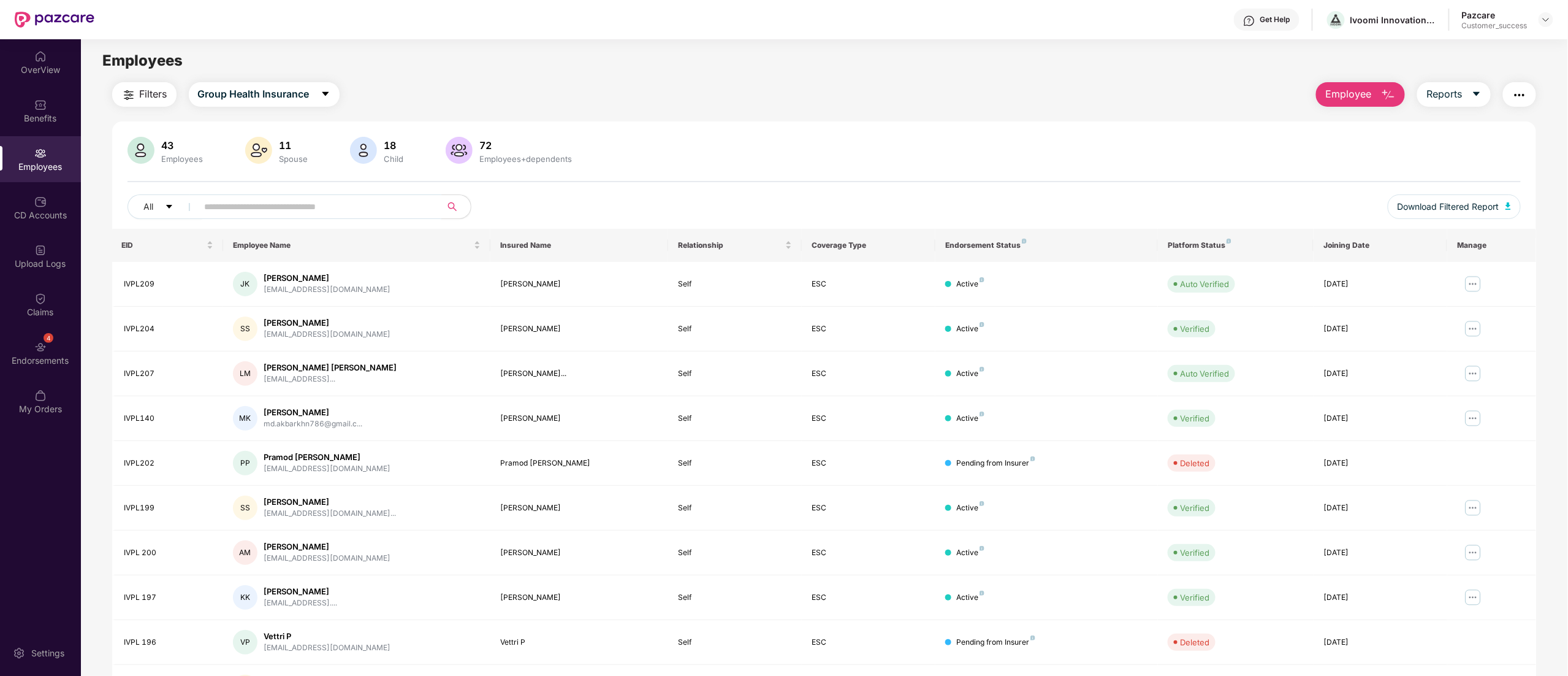
click at [241, 202] on input "text" at bounding box center [315, 207] width 220 height 19
paste input "*******"
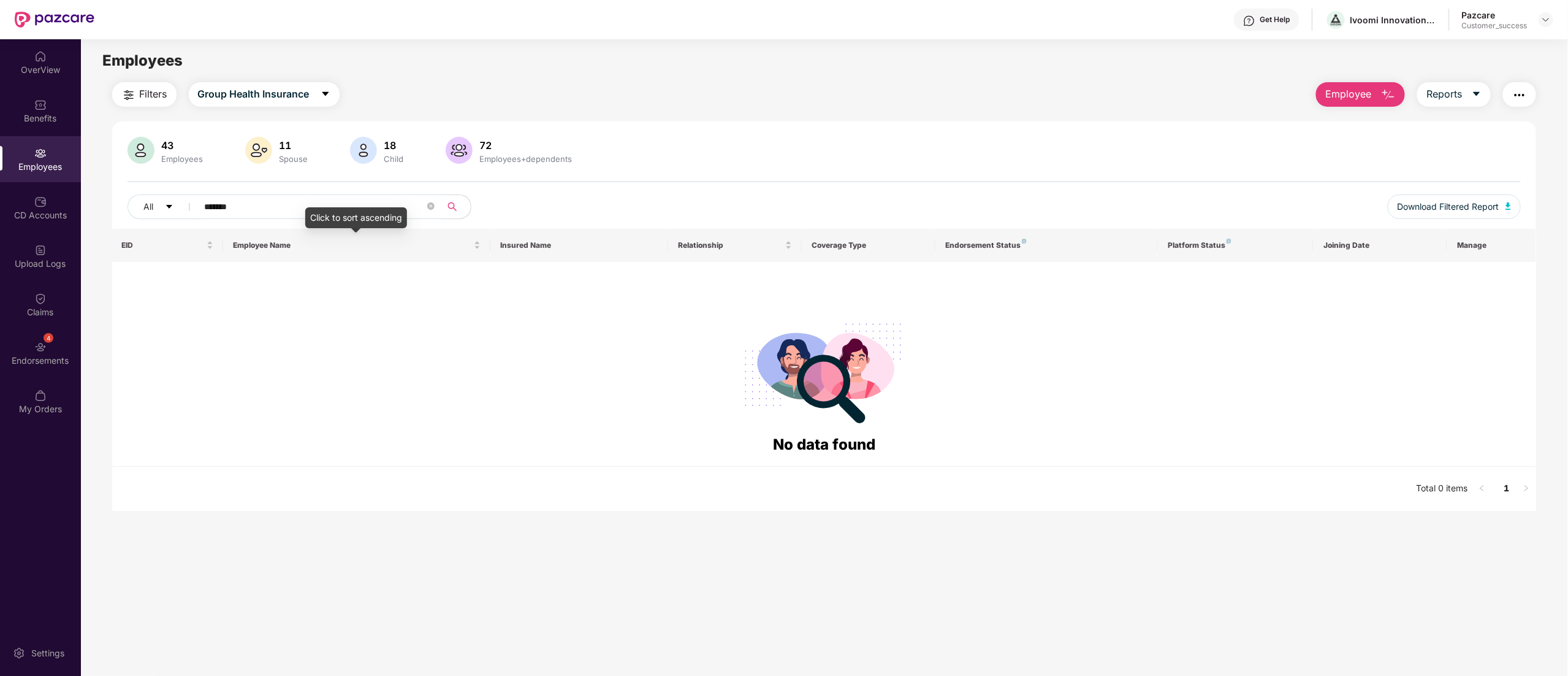
type input "*******"
